Goal: Contribute content: Add original content to the website for others to see

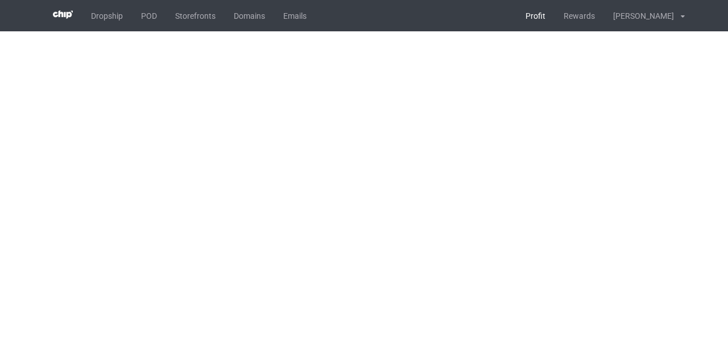
click at [517, 13] on link "Profit" at bounding box center [536, 15] width 38 height 31
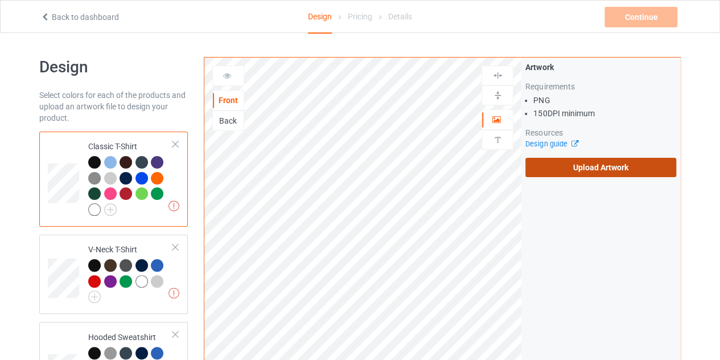
click at [577, 172] on label "Upload Artwork" at bounding box center [600, 167] width 151 height 19
click at [0, 0] on input "Upload Artwork" at bounding box center [0, 0] width 0 height 0
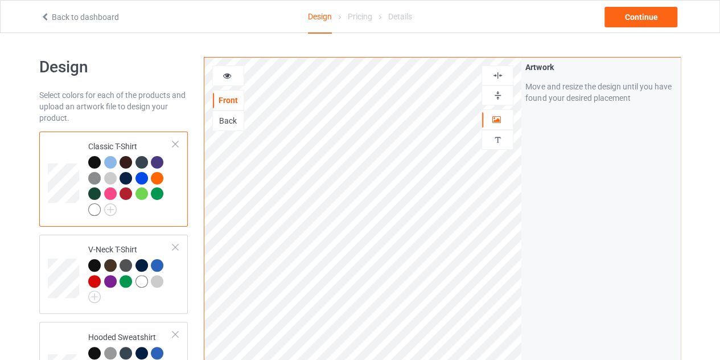
click at [222, 78] on icon at bounding box center [227, 74] width 10 height 8
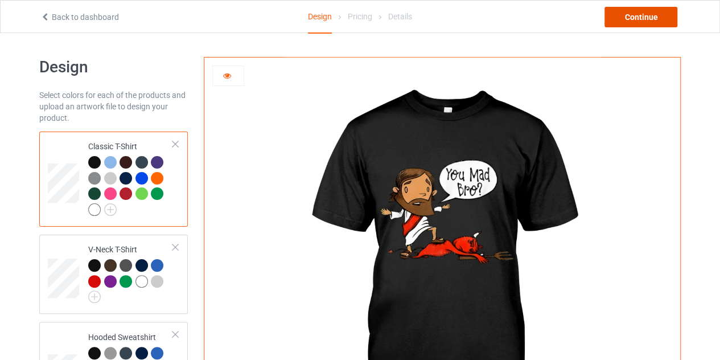
click at [633, 20] on div "Continue" at bounding box center [640, 17] width 73 height 20
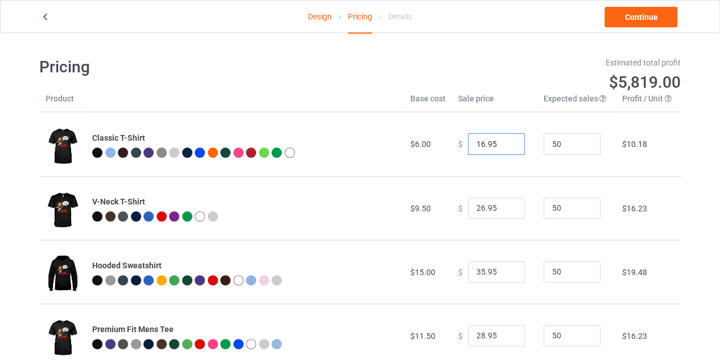
click at [503, 141] on input "16.95" at bounding box center [496, 144] width 57 height 22
type input "17.95"
click at [503, 141] on input "17.95" at bounding box center [496, 144] width 57 height 22
click at [626, 22] on link "Continue" at bounding box center [640, 17] width 73 height 20
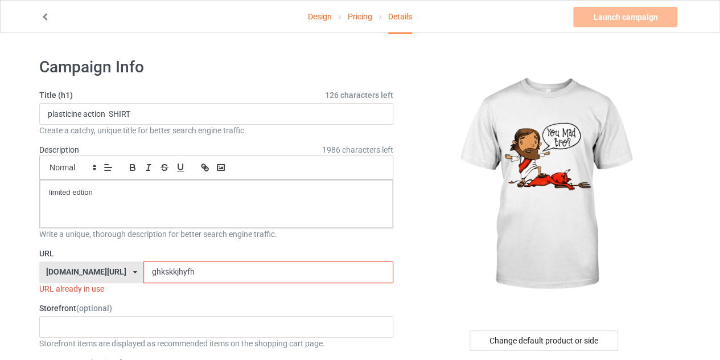
click at [195, 266] on input "ghkskkjhyfh" at bounding box center [267, 272] width 249 height 22
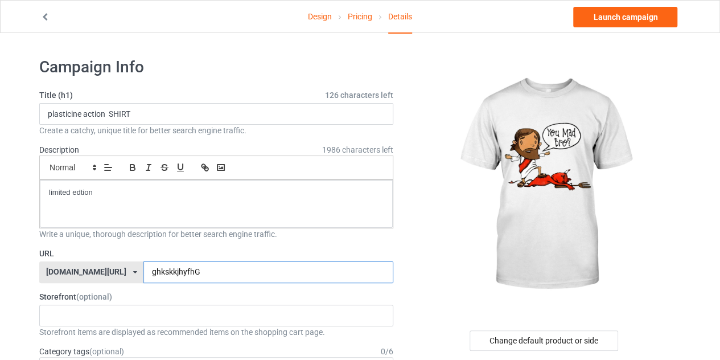
type input "ghkskkjhyfhG"
click at [353, 20] on link "Pricing" at bounding box center [360, 17] width 24 height 32
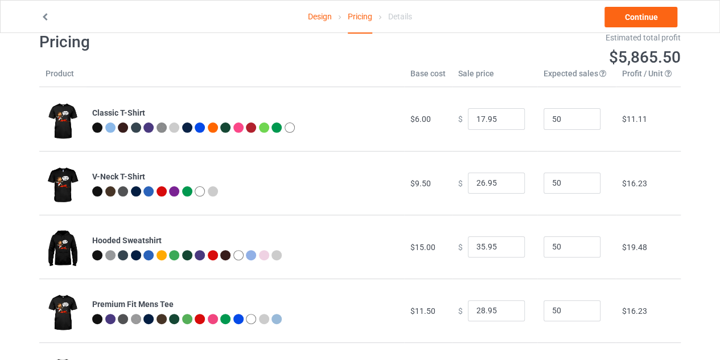
scroll to position [26, 0]
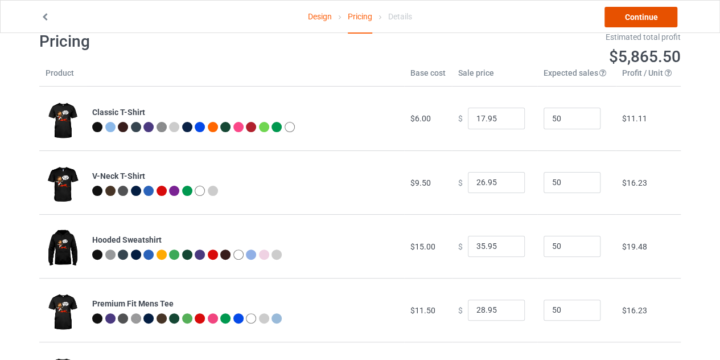
click at [645, 21] on link "Continue" at bounding box center [640, 17] width 73 height 20
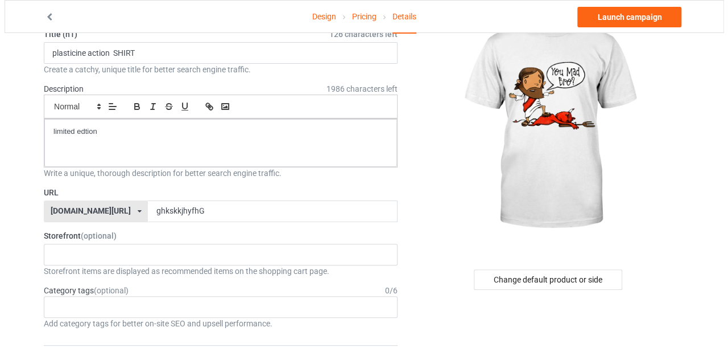
scroll to position [74, 0]
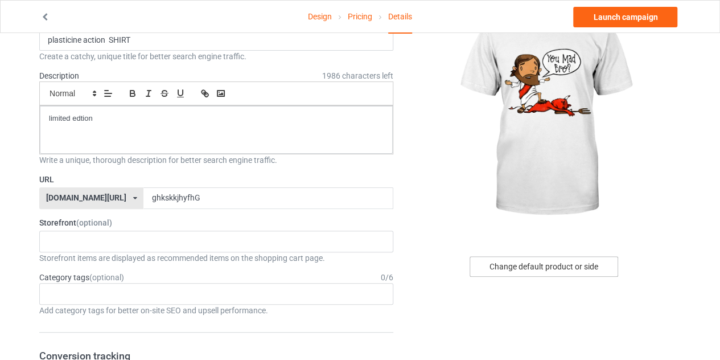
click at [525, 271] on div "Change default product or side" at bounding box center [543, 266] width 149 height 20
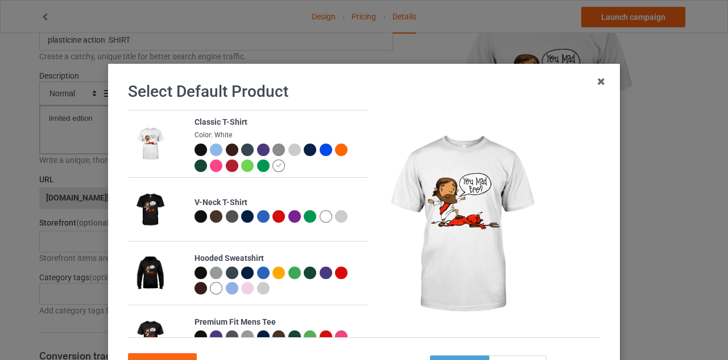
click at [195, 151] on div at bounding box center [201, 149] width 13 height 13
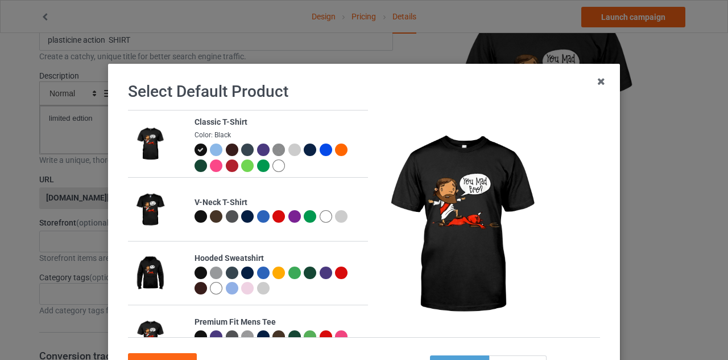
click at [288, 149] on div at bounding box center [294, 149] width 13 height 13
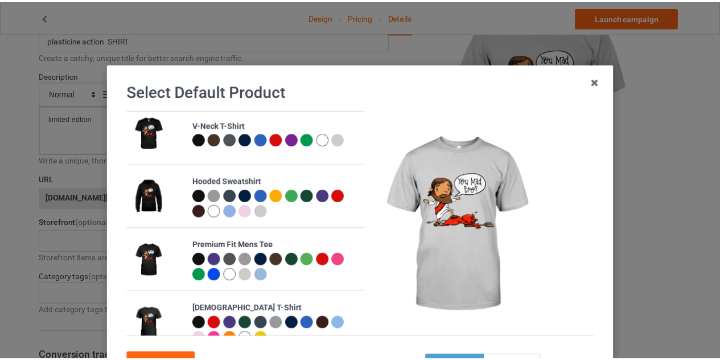
scroll to position [77, 0]
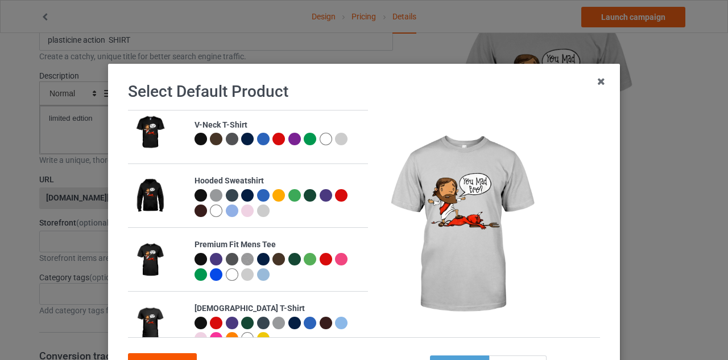
click at [172, 355] on div "Confirm" at bounding box center [162, 363] width 69 height 20
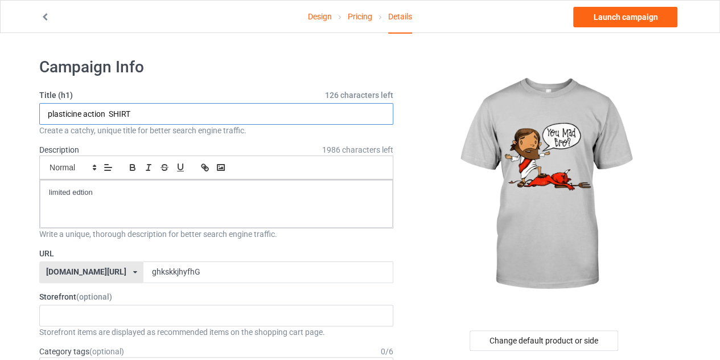
drag, startPoint x: 105, startPoint y: 113, endPoint x: 58, endPoint y: 117, distance: 46.8
click at [58, 117] on input "plasticine action SHIRT" at bounding box center [216, 114] width 354 height 22
type input "YOU MAD BRO SHIRT"
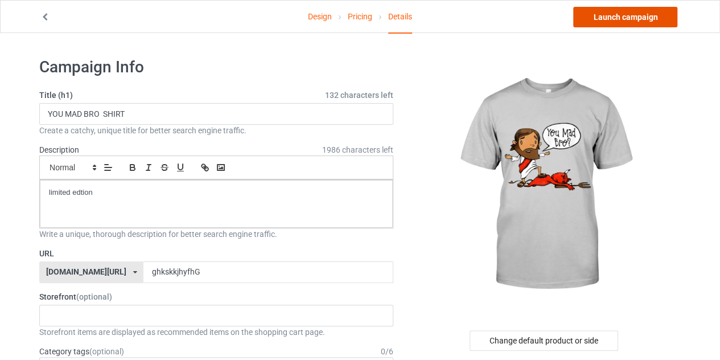
click at [617, 22] on link "Launch campaign" at bounding box center [625, 17] width 104 height 20
